Goal: Information Seeking & Learning: Learn about a topic

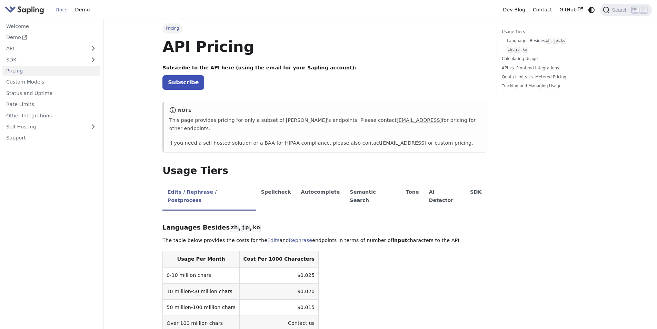
click at [31, 8] on img "Main" at bounding box center [24, 10] width 39 height 10
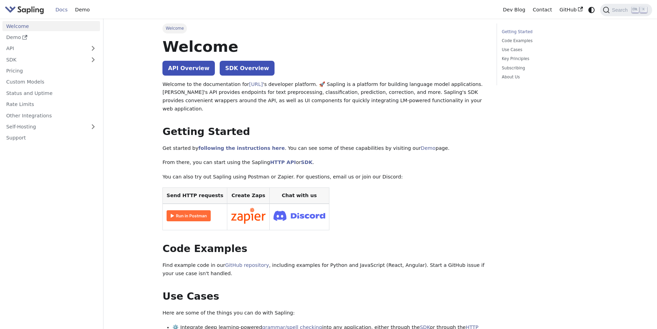
click at [29, 9] on img "Main" at bounding box center [24, 10] width 39 height 10
click at [19, 25] on link "Welcome" at bounding box center [51, 26] width 98 height 10
click at [18, 72] on link "Pricing" at bounding box center [51, 71] width 98 height 10
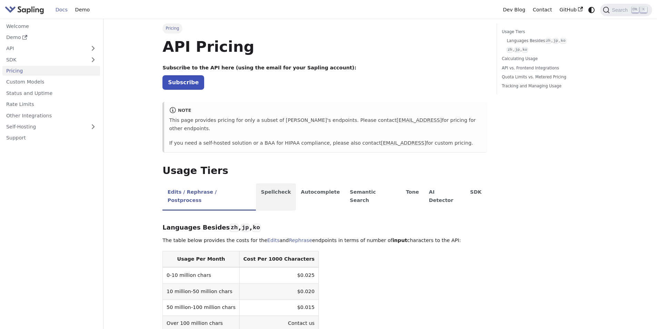
click at [260, 183] on li "Spellcheck" at bounding box center [276, 196] width 40 height 27
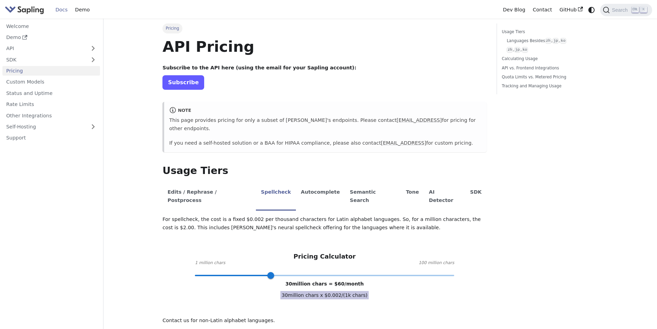
click at [182, 81] on link "Subscribe" at bounding box center [183, 82] width 42 height 14
click at [267, 188] on li "Spellcheck" at bounding box center [276, 196] width 40 height 27
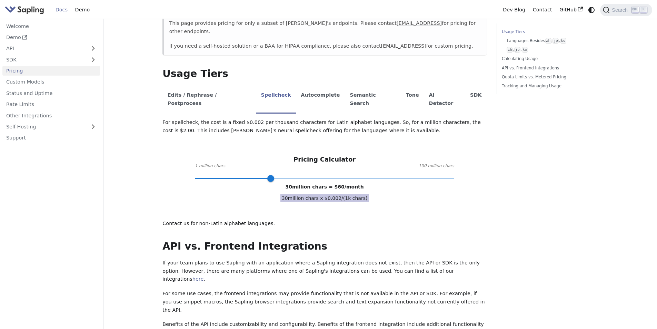
scroll to position [86, 0]
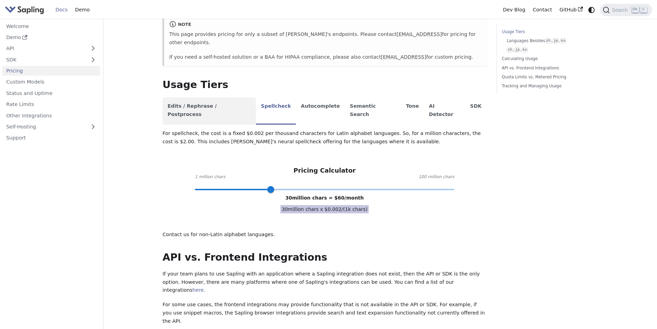
click at [226, 99] on li "Edits / Rephrase / Postprocess" at bounding box center [208, 110] width 93 height 27
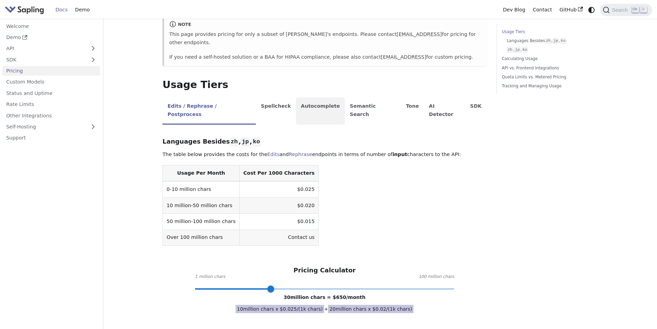
click at [296, 97] on li "Autocomplete" at bounding box center [320, 110] width 49 height 27
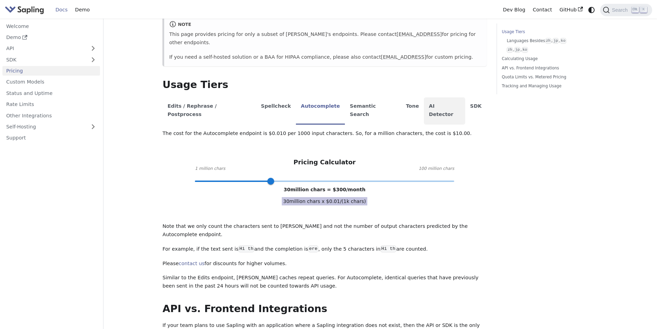
click at [424, 99] on li "AI Detector" at bounding box center [444, 110] width 41 height 27
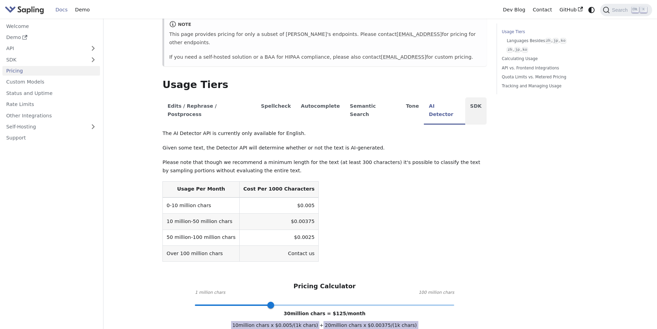
click at [465, 98] on li "SDK" at bounding box center [475, 110] width 21 height 27
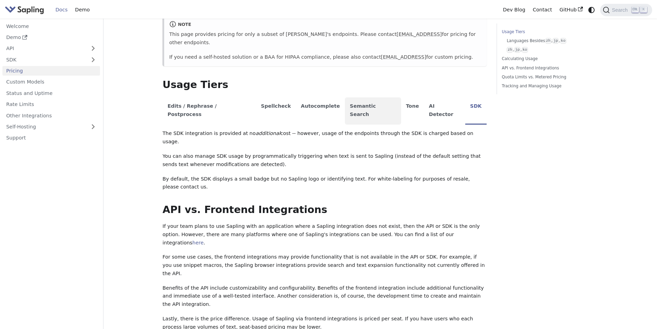
click at [360, 100] on li "Semantic Search" at bounding box center [373, 110] width 56 height 27
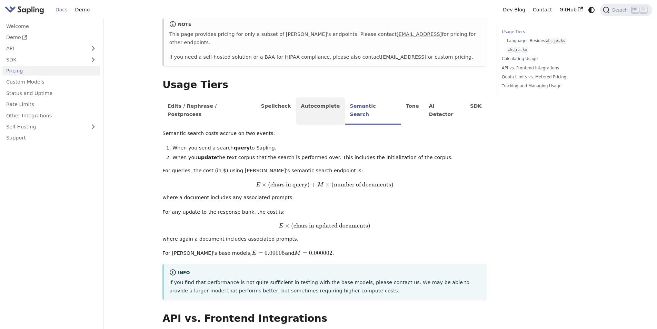
click at [310, 98] on li "Autocomplete" at bounding box center [320, 110] width 49 height 27
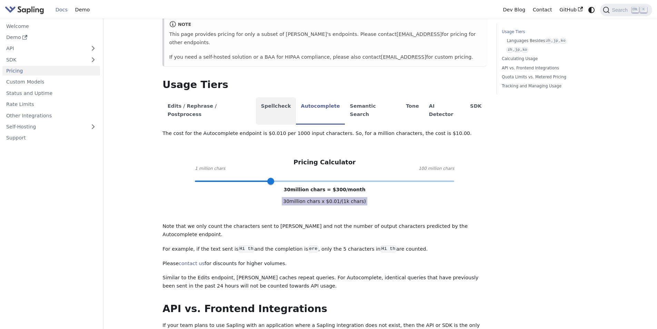
click at [267, 98] on li "Spellcheck" at bounding box center [276, 110] width 40 height 27
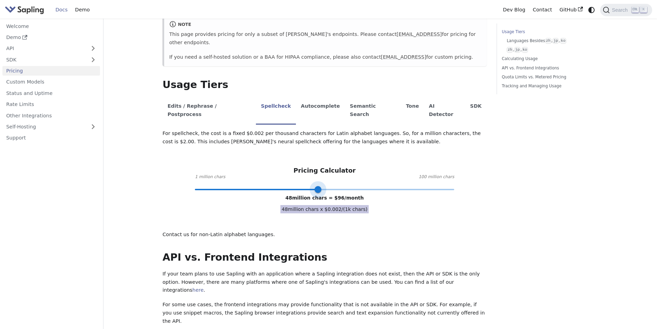
click at [318, 185] on span at bounding box center [324, 189] width 259 height 9
type input "33"
click at [279, 185] on span at bounding box center [324, 189] width 259 height 9
